Goal: Navigation & Orientation: Go to known website

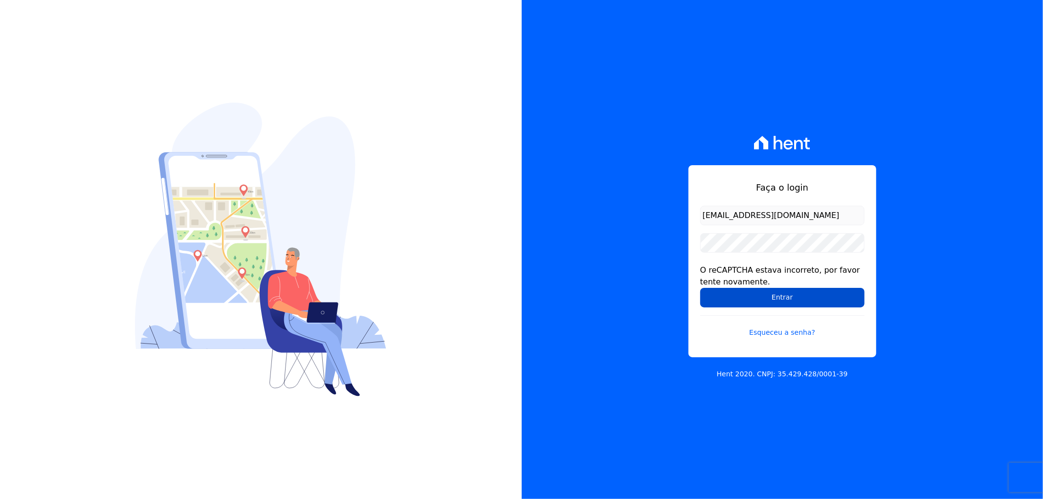
click at [814, 291] on input "Entrar" at bounding box center [782, 298] width 164 height 20
click at [822, 216] on input "[EMAIL_ADDRESS][DOMAIN_NAME]" at bounding box center [782, 216] width 164 height 20
click at [780, 298] on input "Entrar" at bounding box center [782, 298] width 164 height 20
